Goal: Information Seeking & Learning: Learn about a topic

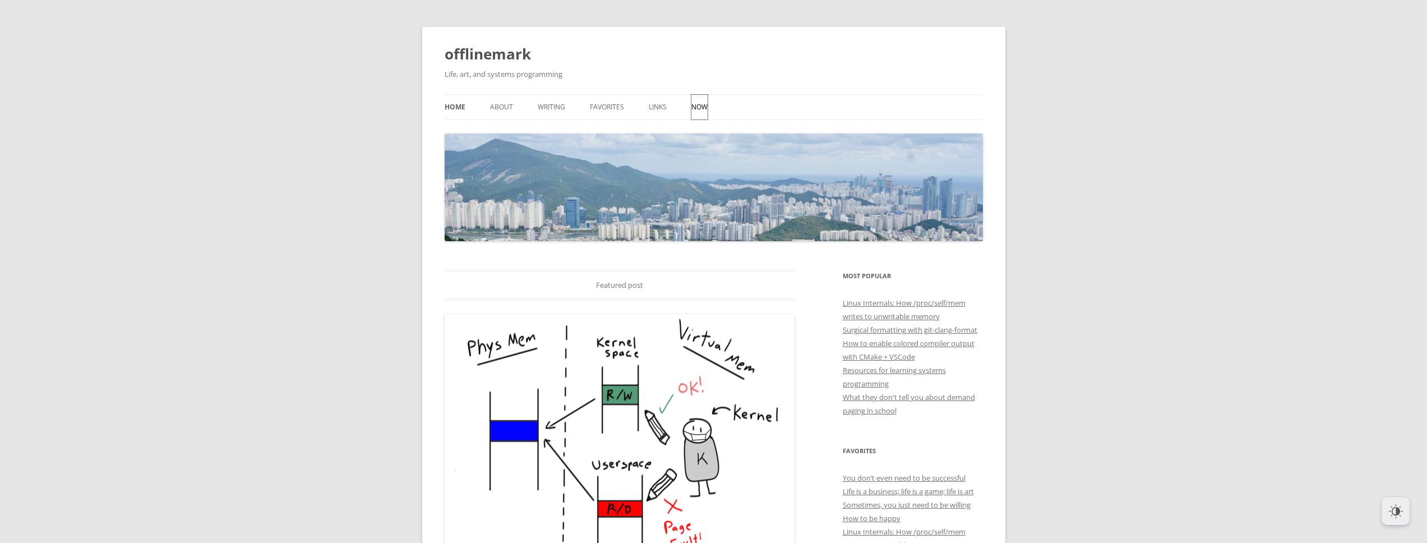
click at [698, 105] on link "Now" at bounding box center [699, 107] width 16 height 25
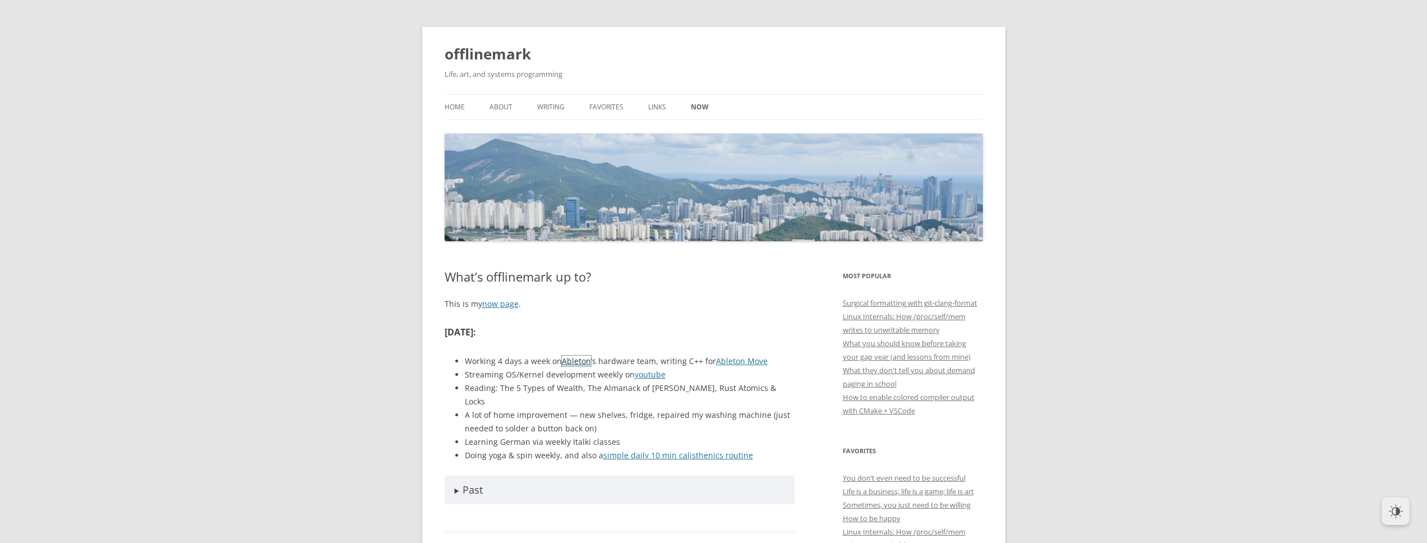
click at [581, 362] on link "Ableton" at bounding box center [576, 360] width 29 height 11
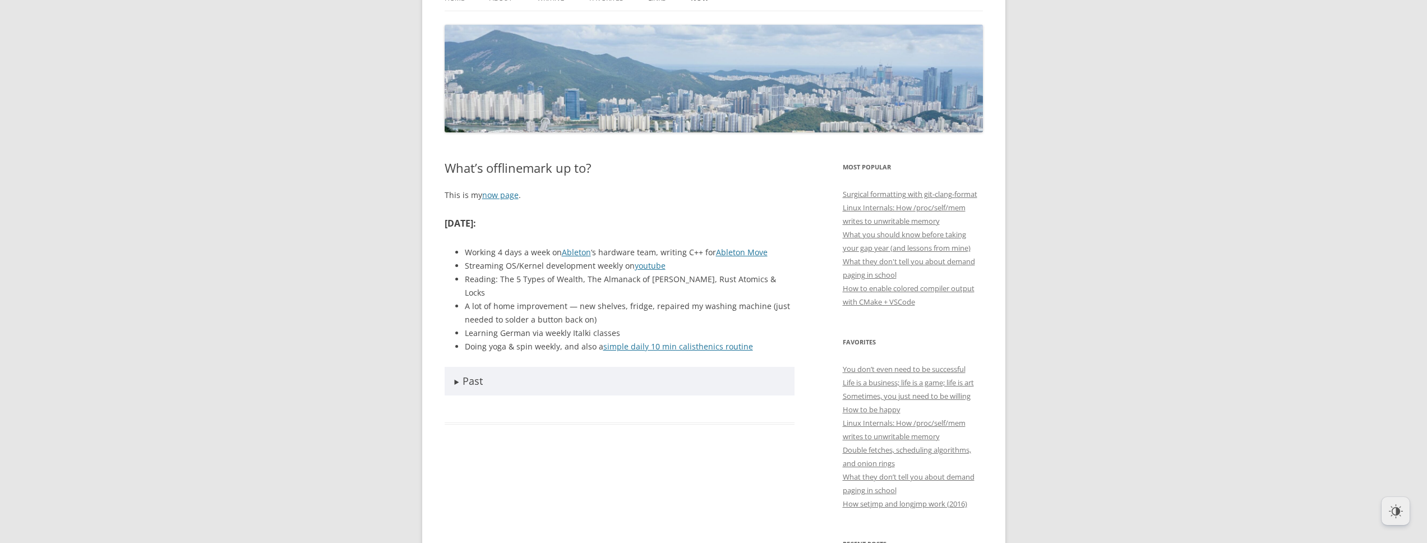
scroll to position [110, 0]
click at [456, 372] on summary "Past" at bounding box center [619, 379] width 350 height 29
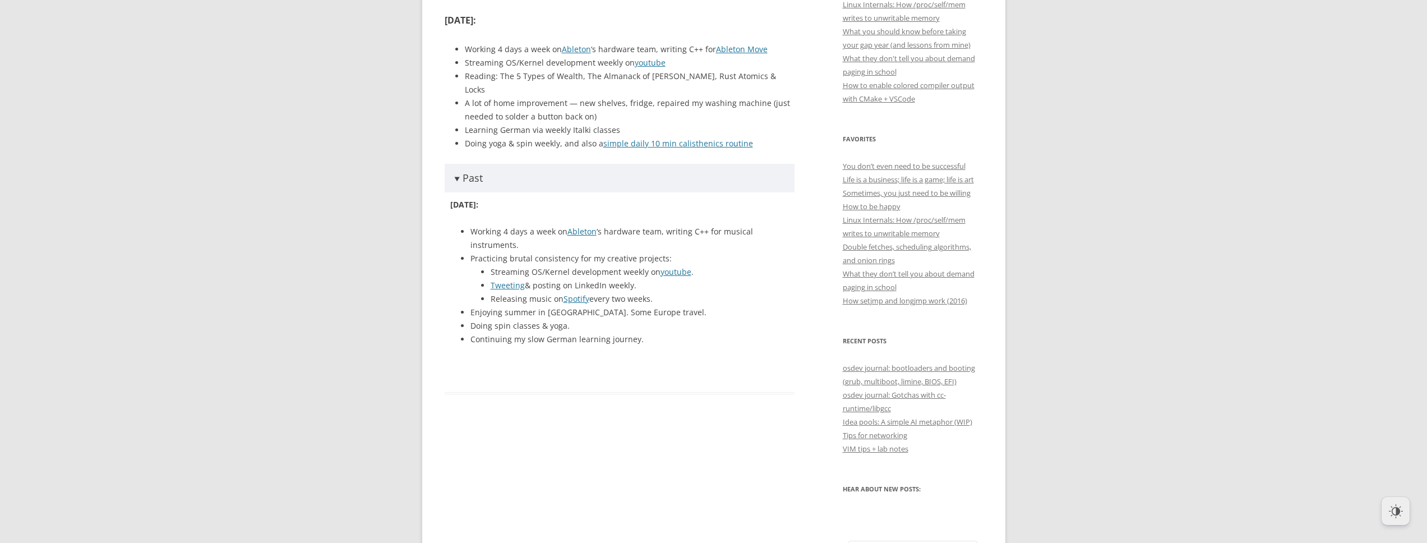
scroll to position [316, 0]
